Goal: Task Accomplishment & Management: Use online tool/utility

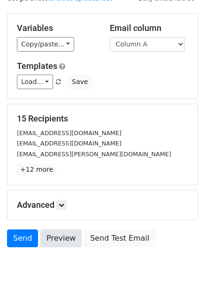
scroll to position [76, 0]
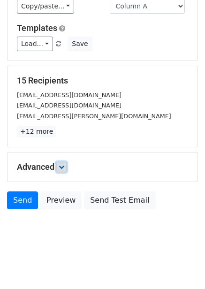
click at [58, 168] on link at bounding box center [61, 167] width 10 height 10
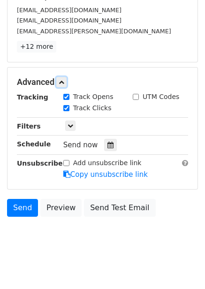
scroll to position [163, 0]
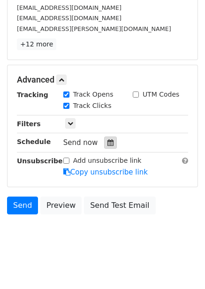
click at [108, 144] on icon at bounding box center [110, 142] width 6 height 7
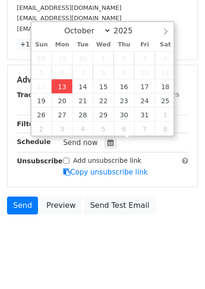
type input "2025-10-13 12:00"
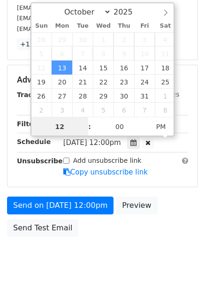
scroll to position [0, 0]
type input "4"
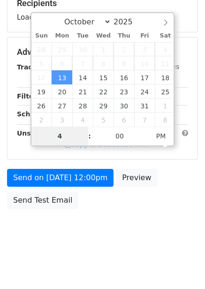
scroll to position [153, 0]
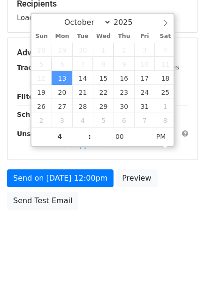
type input "2025-10-13 16:00"
click at [155, 235] on body "New Campaign Daily emails left: 50 Google Sheet: Untitled spreadsheet Variables…" at bounding box center [102, 53] width 205 height 397
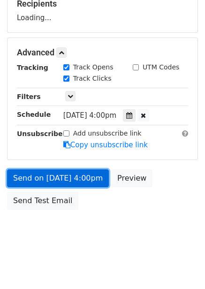
click at [89, 174] on link "Send on Oct 13 at 4:00pm" at bounding box center [58, 178] width 102 height 18
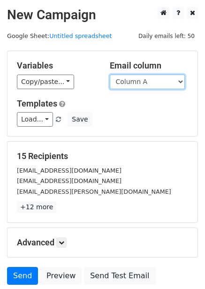
click at [161, 77] on select "Column A Column B Column C Column D Column E" at bounding box center [147, 82] width 75 height 15
select select "Column B"
click at [110, 75] on select "Column A Column B Column C Column D Column E" at bounding box center [147, 82] width 75 height 15
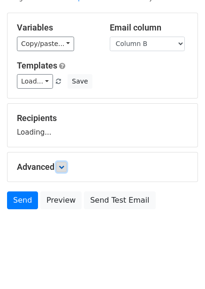
click at [67, 171] on link at bounding box center [61, 167] width 10 height 10
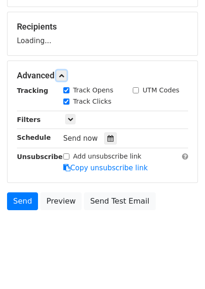
scroll to position [130, 0]
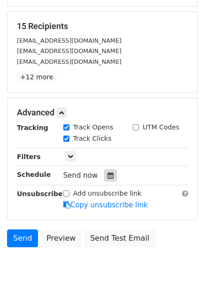
click at [109, 179] on div at bounding box center [110, 175] width 13 height 12
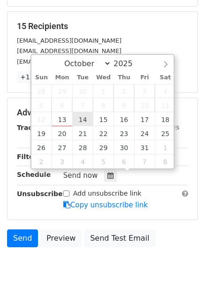
type input "2025-10-14 12:00"
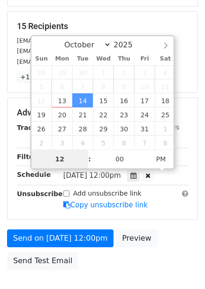
type input "5"
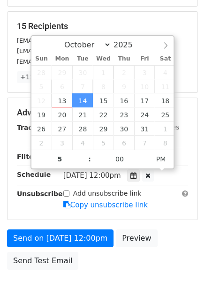
type input "2025-10-14 17:00"
click at [164, 242] on div "Send on Oct 14 at 12:00pm Preview Send Test Email" at bounding box center [102, 251] width 205 height 45
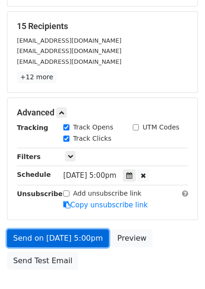
click at [61, 237] on link "Send on Oct 14 at 5:00pm" at bounding box center [58, 238] width 102 height 18
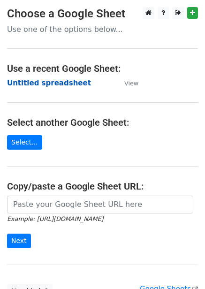
click at [63, 84] on strong "Untitled spreadsheet" at bounding box center [49, 83] width 84 height 8
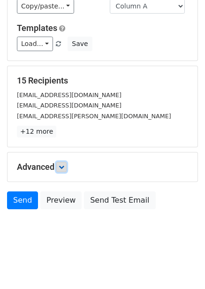
click at [61, 167] on icon at bounding box center [62, 167] width 6 height 6
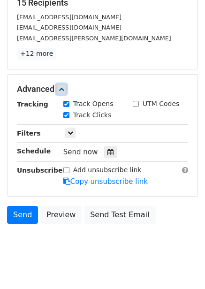
scroll to position [156, 0]
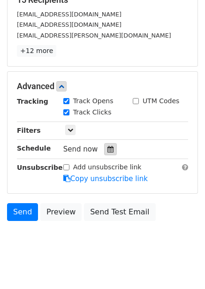
click at [108, 153] on div at bounding box center [110, 149] width 13 height 12
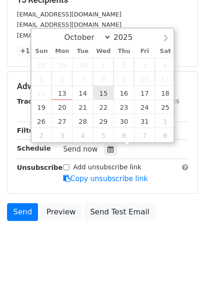
type input "2025-10-15 12:00"
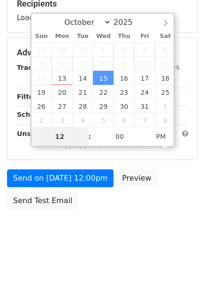
type input "6"
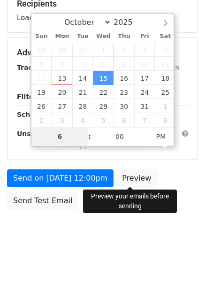
scroll to position [156, 0]
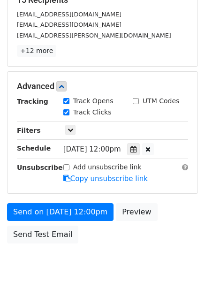
type input "2025-10-15 18:00"
click at [152, 229] on div "Send on Oct 15 at 12:00pm Preview Send Test Email" at bounding box center [102, 225] width 205 height 45
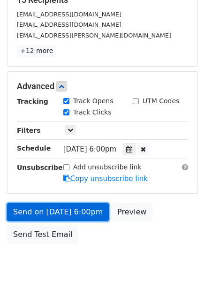
click at [86, 213] on link "Send on Oct 15 at 6:00pm" at bounding box center [58, 212] width 102 height 18
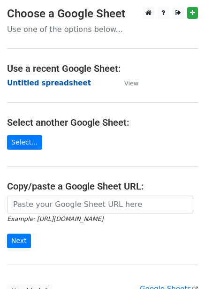
click at [59, 80] on strong "Untitled spreadsheet" at bounding box center [49, 83] width 84 height 8
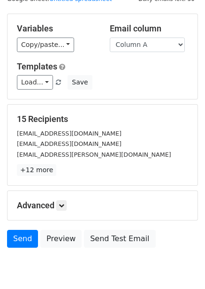
scroll to position [76, 0]
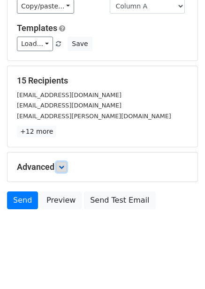
click at [64, 167] on icon at bounding box center [62, 167] width 6 height 6
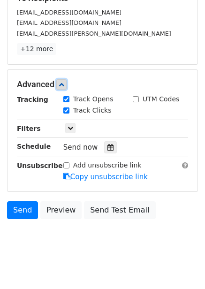
scroll to position [159, 0]
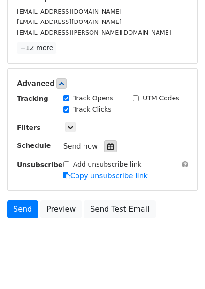
click at [104, 149] on div at bounding box center [110, 146] width 13 height 12
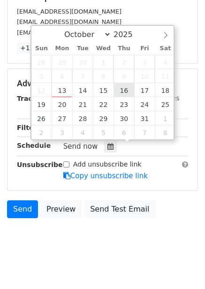
type input "2025-10-16 12:00"
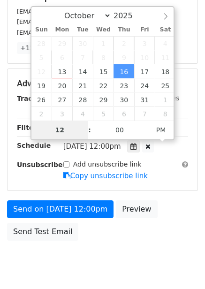
scroll to position [153, 0]
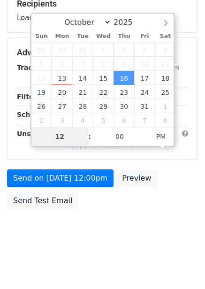
type input "7"
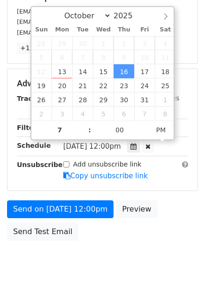
type input "2025-10-16 19:00"
click at [153, 218] on div "Send on Oct 16 at 12:00pm Preview Send Test Email" at bounding box center [102, 222] width 205 height 45
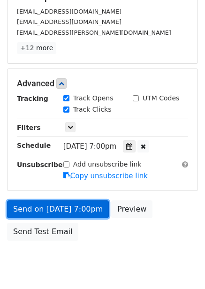
click at [92, 211] on link "Send on Oct 16 at 7:00pm" at bounding box center [58, 209] width 102 height 18
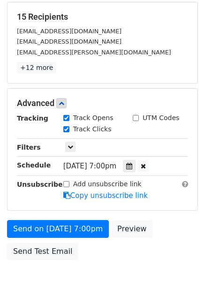
scroll to position [0, 0]
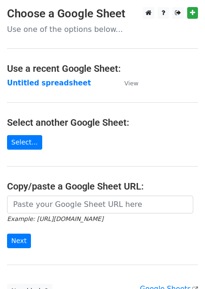
click at [48, 81] on strong "Untitled spreadsheet" at bounding box center [49, 83] width 84 height 8
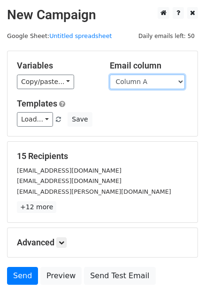
click at [168, 82] on select "Column A Column B Column C Column D Column E" at bounding box center [147, 82] width 75 height 15
click at [153, 80] on select "Column A Column B Column C Column D Column E" at bounding box center [147, 82] width 75 height 15
select select "Column E"
click at [110, 75] on select "Column A Column B Column C Column D Column E" at bounding box center [147, 82] width 75 height 15
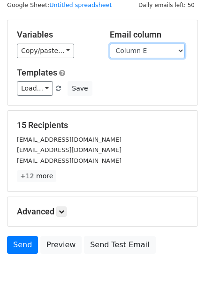
scroll to position [76, 0]
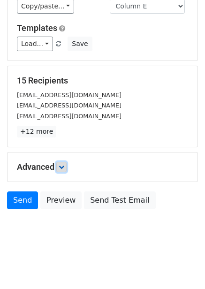
click at [63, 165] on icon at bounding box center [62, 167] width 6 height 6
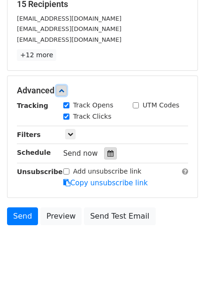
scroll to position [161, 0]
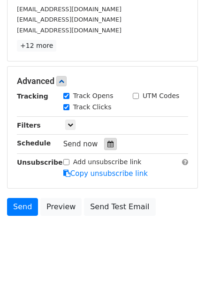
click at [110, 147] on div at bounding box center [110, 144] width 13 height 12
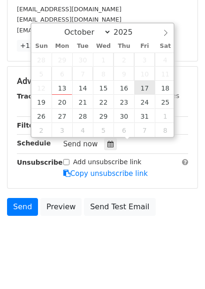
type input "[DATE] 12:00"
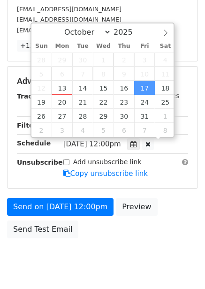
scroll to position [0, 0]
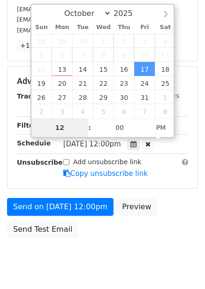
type input "8"
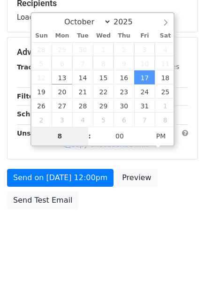
scroll to position [153, 0]
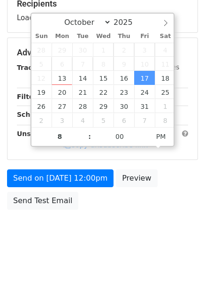
type input "[DATE] 20:00"
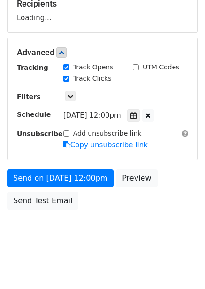
click at [167, 202] on div "Send on [DATE] 12:00pm Preview Send Test Email" at bounding box center [102, 191] width 205 height 45
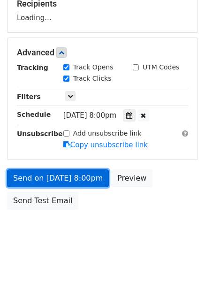
click at [88, 174] on link "Send on [DATE] 8:00pm" at bounding box center [58, 178] width 102 height 18
